Goal: Check status: Check status

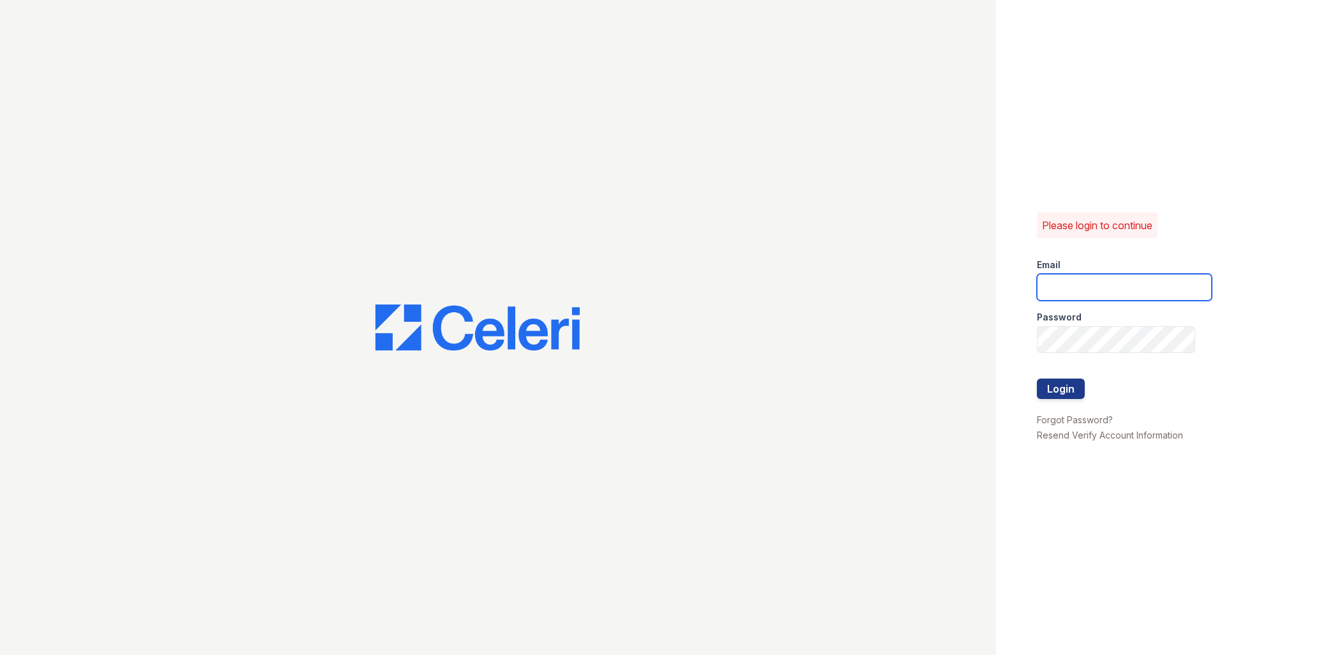
type input "ellipseamgr@greystar.com"
click at [1068, 406] on div at bounding box center [1124, 405] width 175 height 13
click at [1068, 392] on button "Login" at bounding box center [1061, 389] width 48 height 20
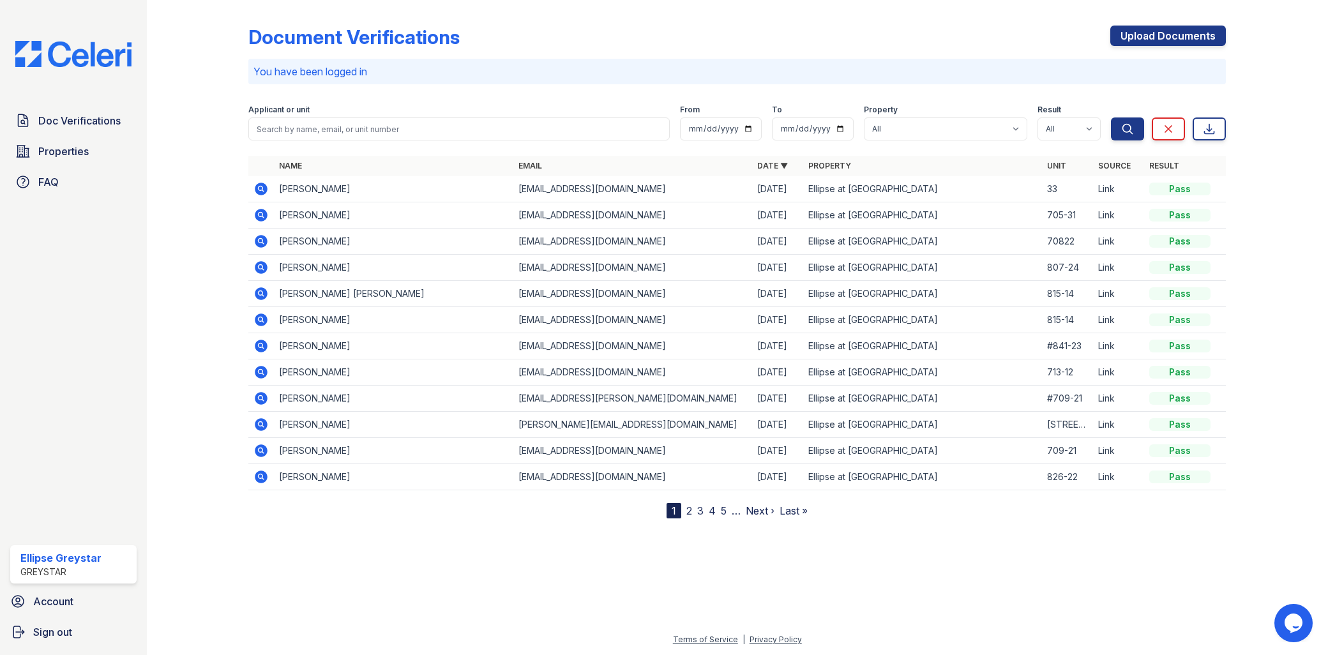
click at [262, 187] on icon at bounding box center [260, 187] width 3 height 3
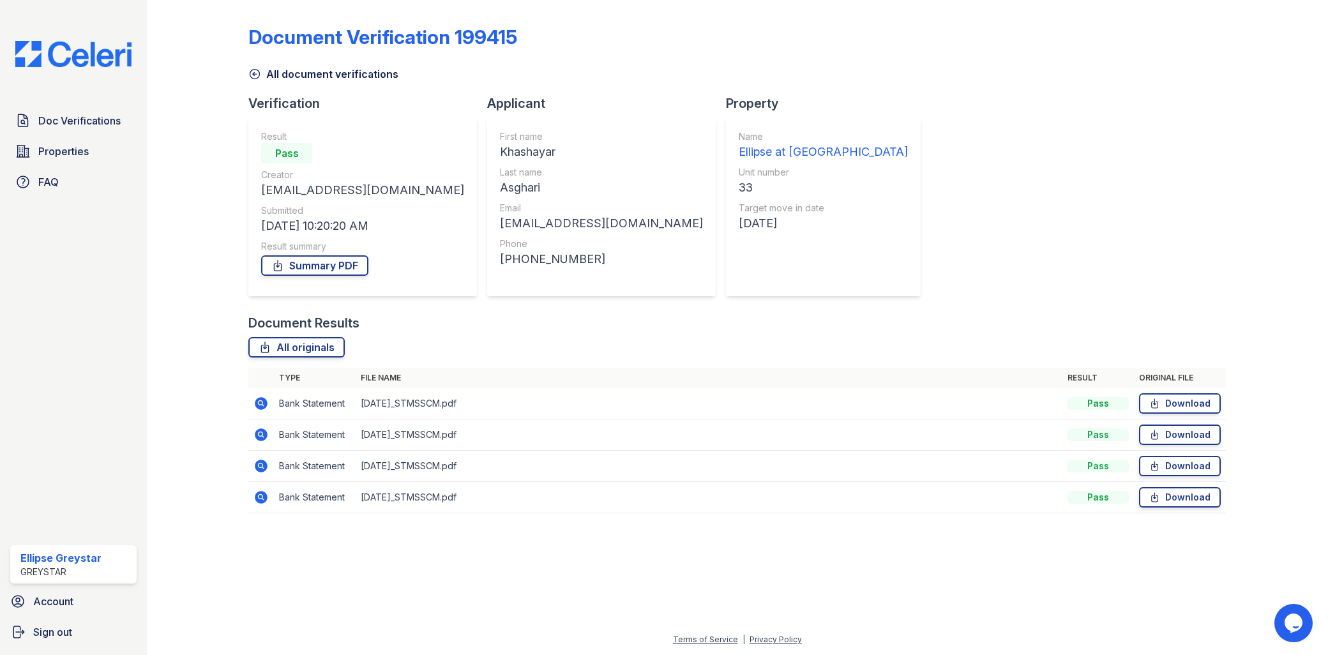
click at [258, 401] on icon at bounding box center [260, 403] width 15 height 15
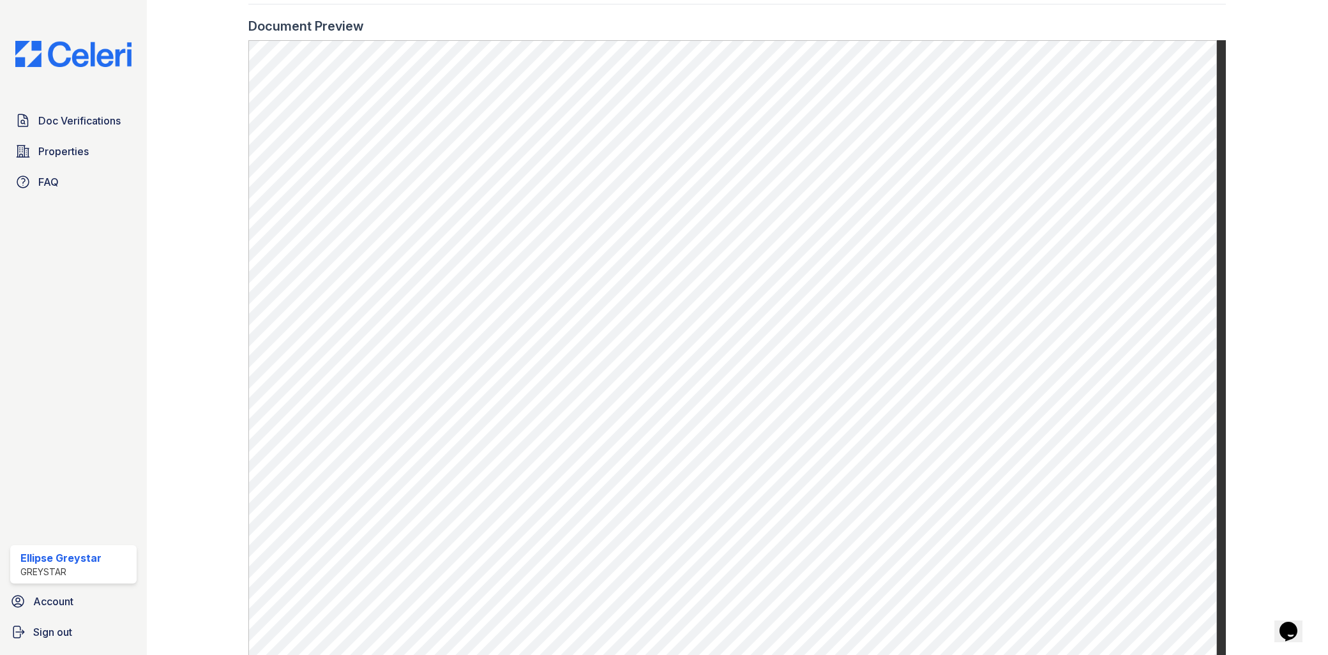
scroll to position [591, 0]
drag, startPoint x: 52, startPoint y: 67, endPoint x: 90, endPoint y: 78, distance: 39.2
click at [52, 67] on div "Doc Verifications Properties FAQ Ellipse Greystar Greystar Account Sign out" at bounding box center [73, 327] width 147 height 655
click at [120, 59] on img at bounding box center [73, 54] width 137 height 26
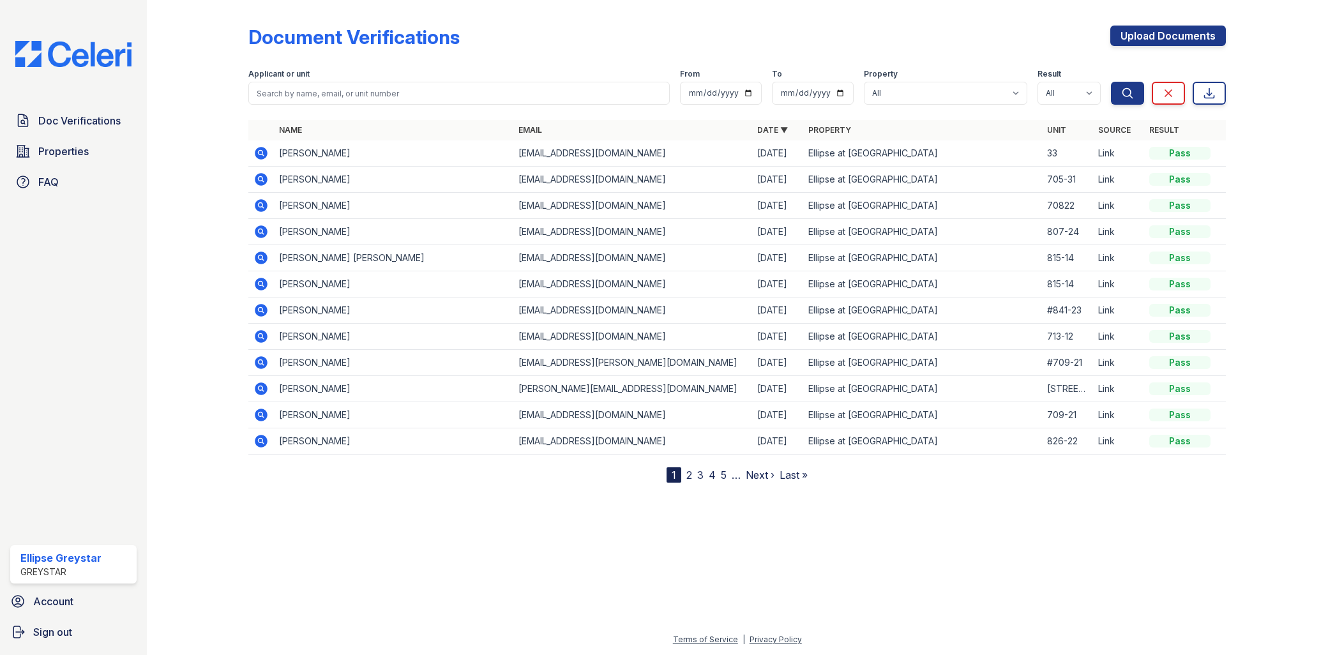
click at [252, 155] on td at bounding box center [261, 153] width 26 height 26
click at [256, 154] on icon at bounding box center [261, 153] width 13 height 13
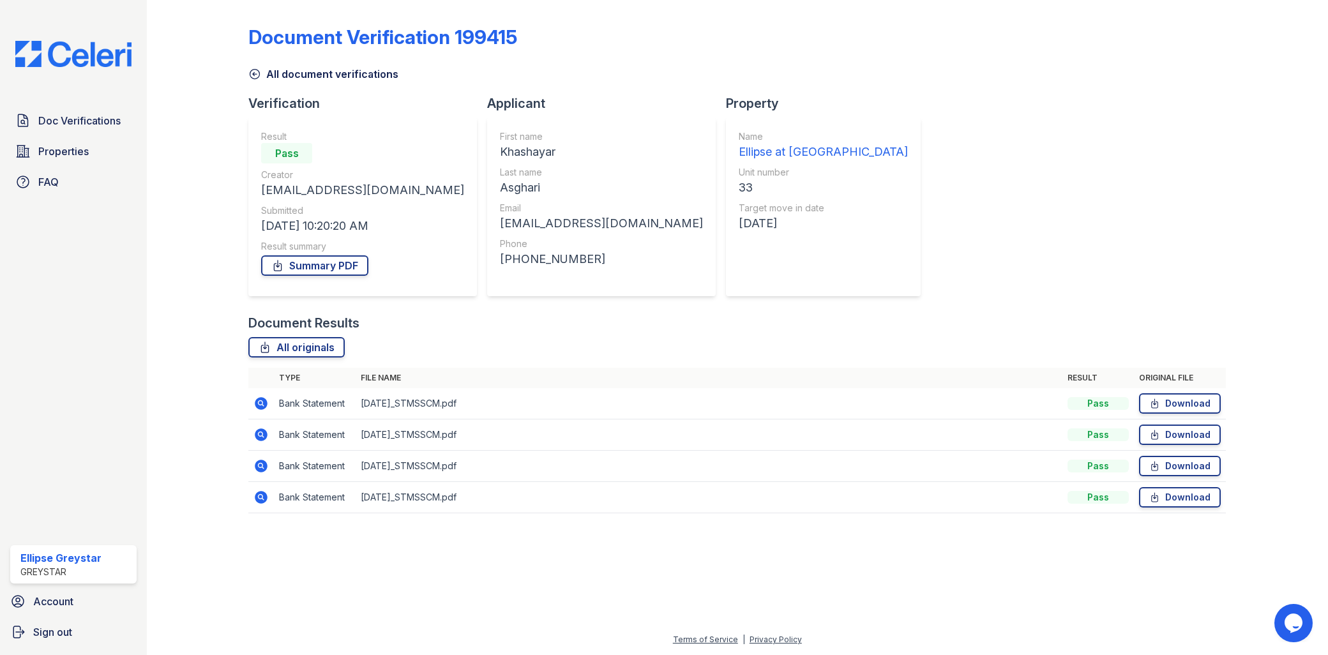
click at [254, 430] on icon at bounding box center [260, 434] width 15 height 15
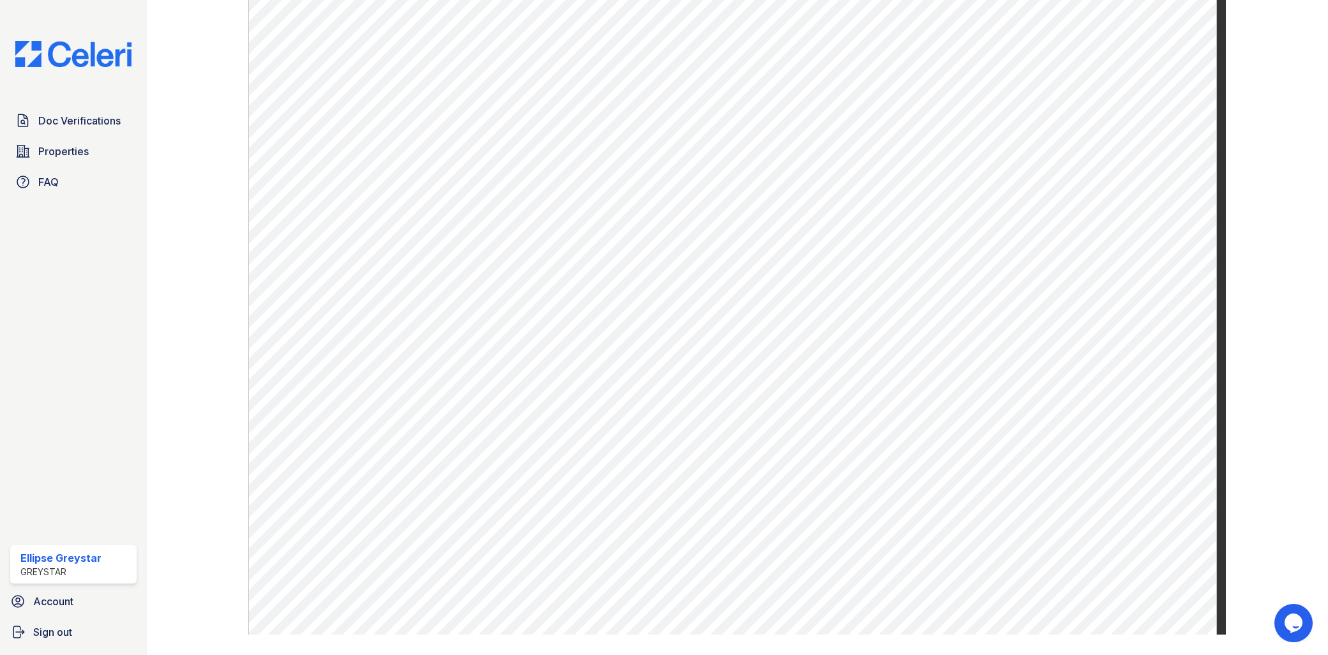
scroll to position [660, 0]
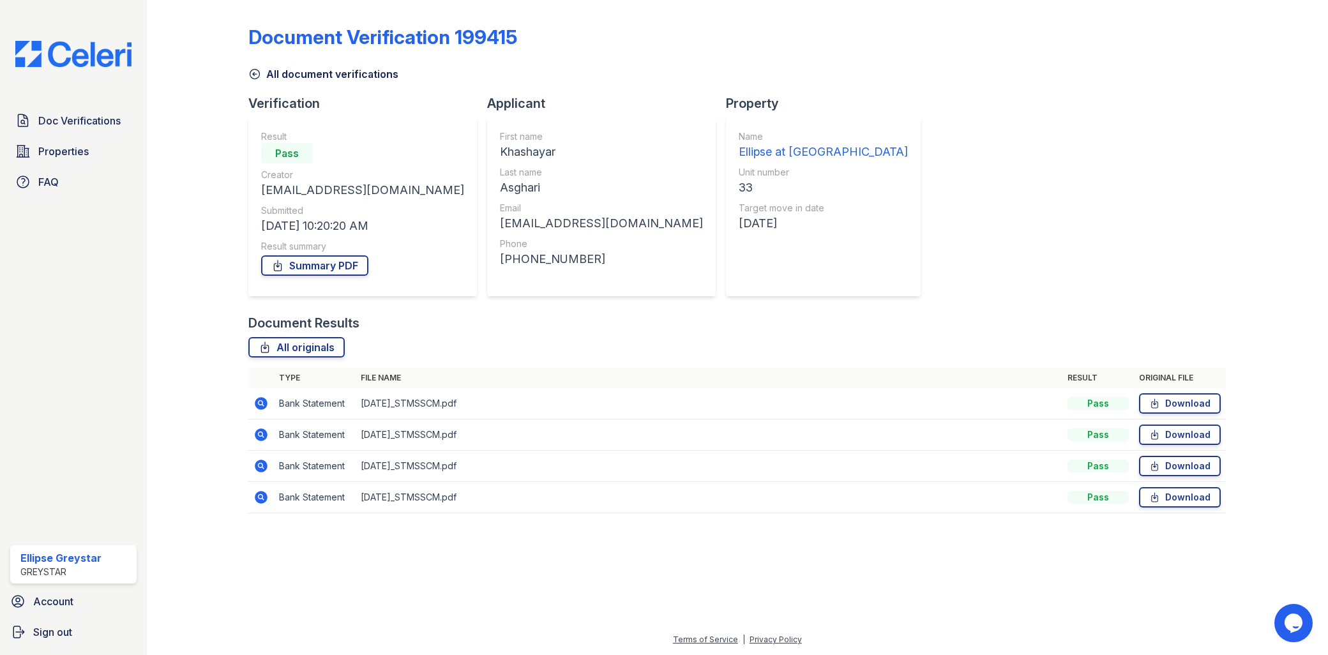
click at [261, 455] on td at bounding box center [261, 466] width 26 height 31
click at [264, 469] on icon at bounding box center [261, 466] width 13 height 13
click at [298, 345] on link "All originals" at bounding box center [296, 347] width 96 height 20
